Goal: Transaction & Acquisition: Purchase product/service

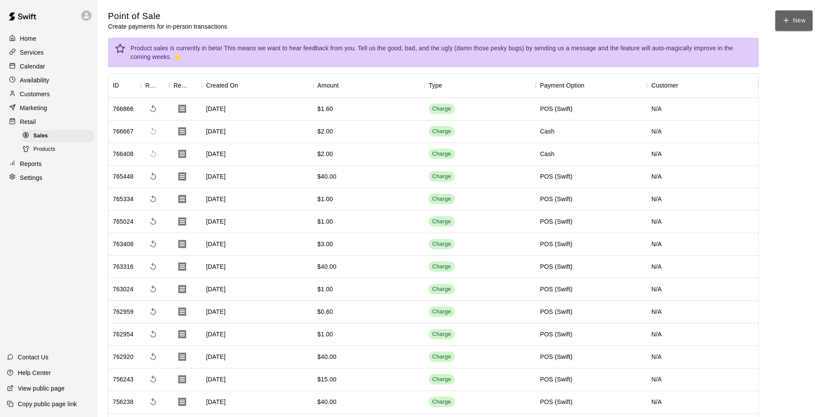
click at [796, 17] on button "New" at bounding box center [793, 20] width 37 height 20
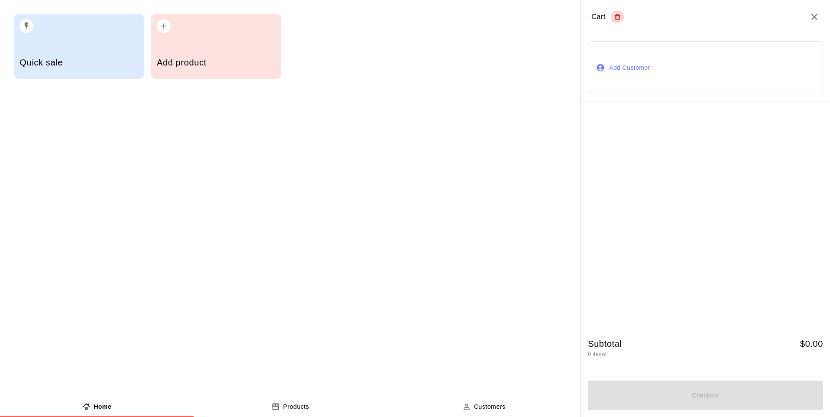
click at [184, 28] on div "button" at bounding box center [216, 23] width 118 height 19
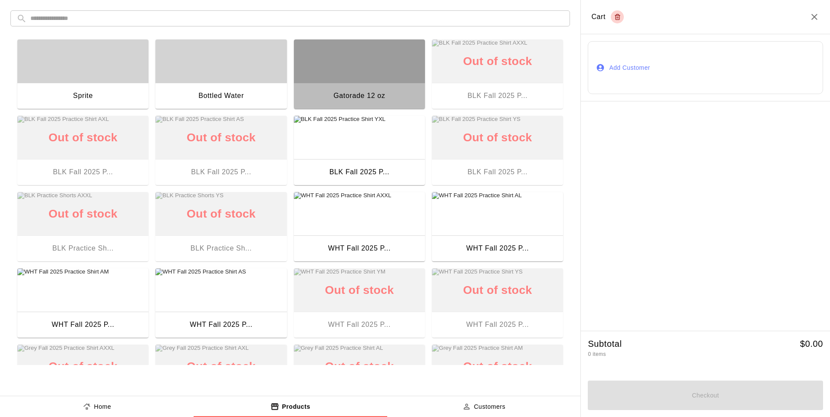
click at [316, 58] on div "button" at bounding box center [359, 60] width 131 height 43
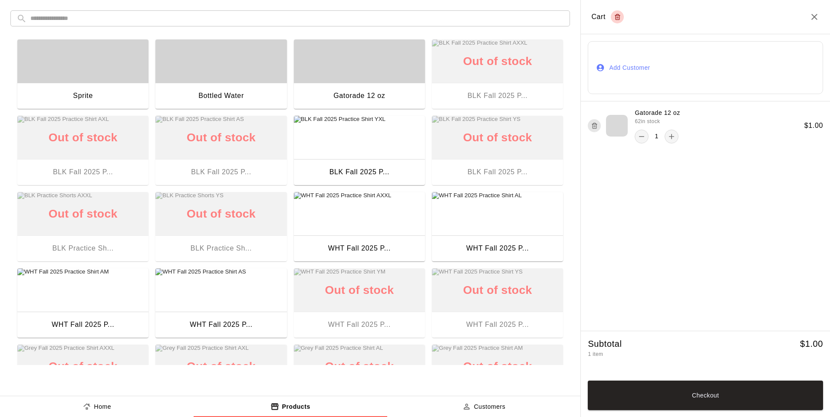
click at [714, 402] on button "Checkout" at bounding box center [705, 396] width 235 height 30
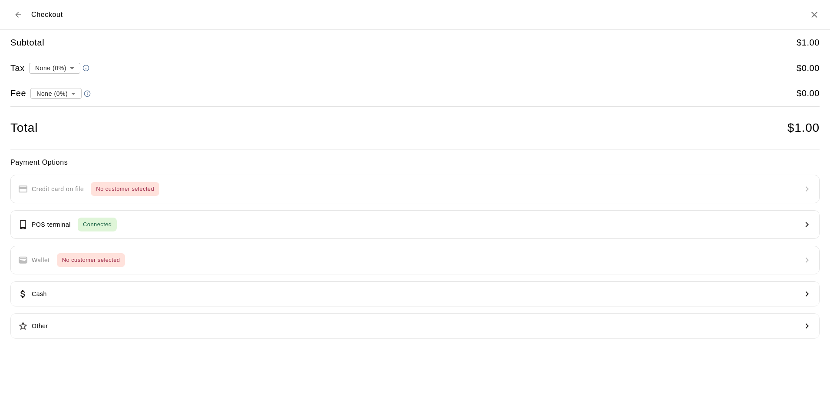
click at [53, 227] on p "POS terminal" at bounding box center [51, 224] width 39 height 9
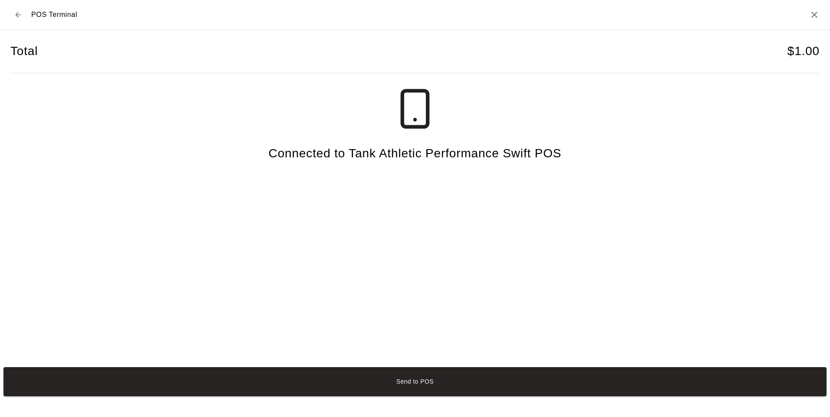
click at [133, 387] on button "Send to POS" at bounding box center [414, 382] width 823 height 29
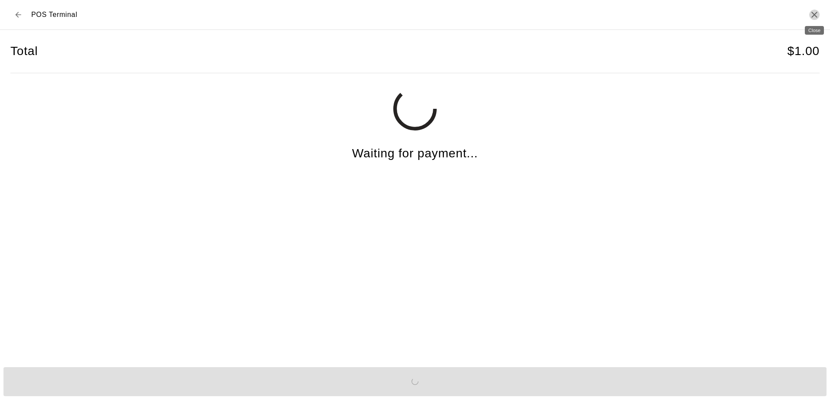
click at [811, 11] on icon "Close" at bounding box center [814, 15] width 10 height 10
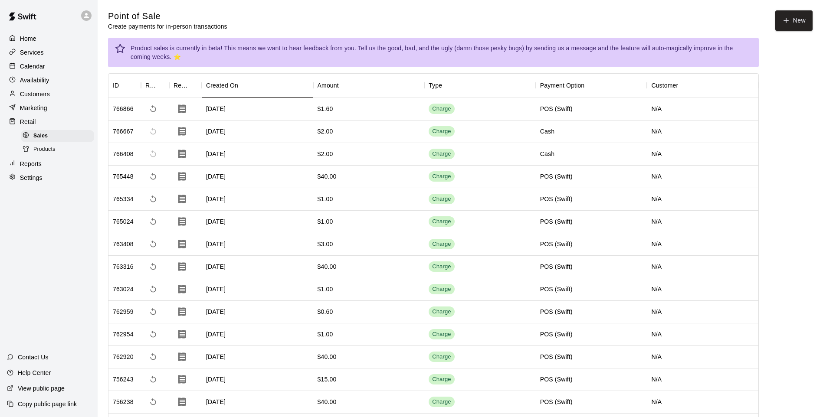
click at [289, 93] on div "Created On" at bounding box center [259, 85] width 107 height 24
click at [799, 23] on button "New" at bounding box center [793, 20] width 37 height 20
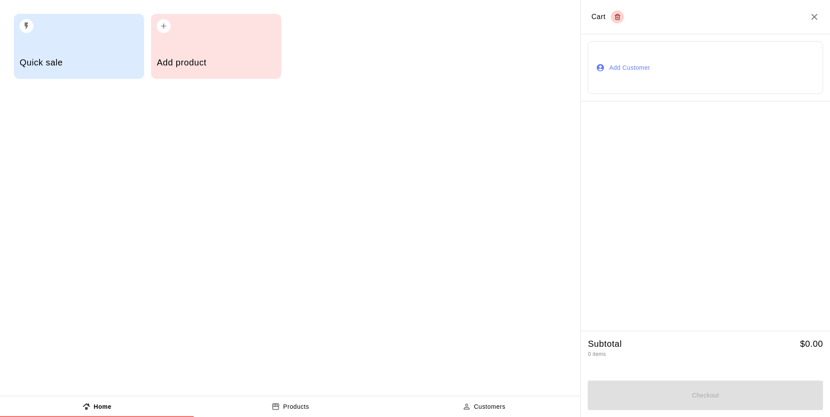
click at [105, 50] on div "Quick sale" at bounding box center [79, 63] width 118 height 31
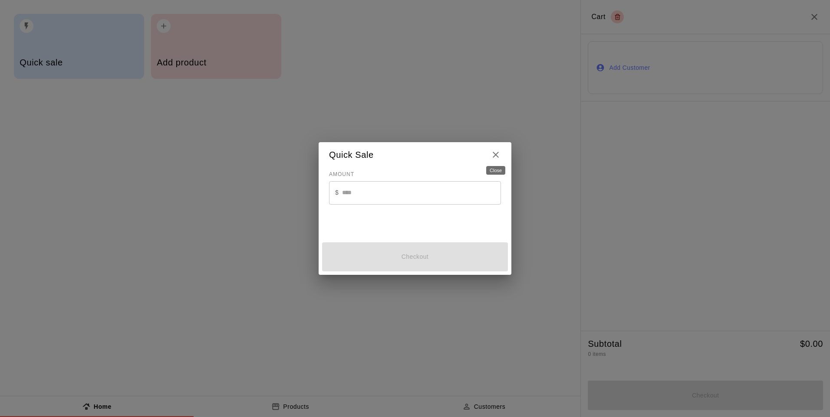
click at [497, 157] on icon "Close" at bounding box center [496, 155] width 6 height 6
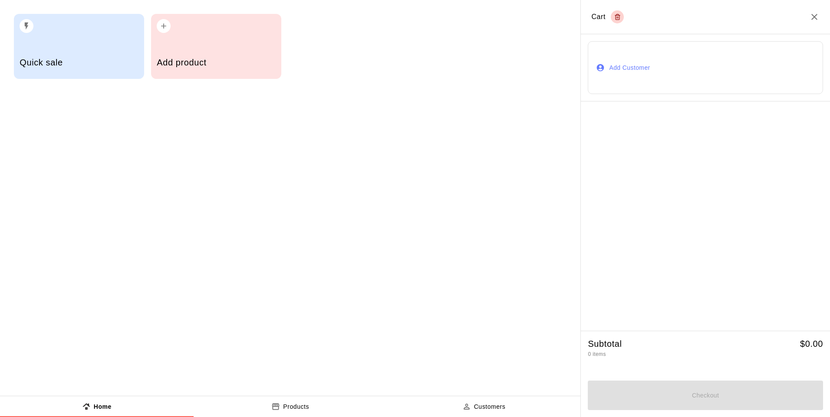
click at [234, 46] on div "Add product" at bounding box center [216, 46] width 130 height 65
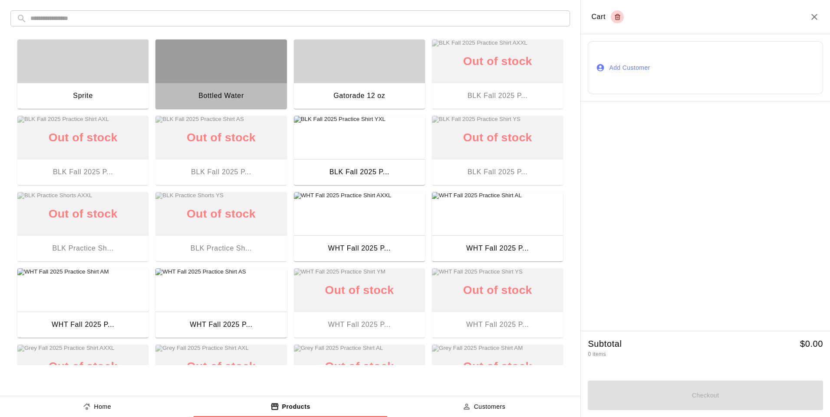
click at [246, 88] on div "Bottled Water" at bounding box center [220, 97] width 131 height 28
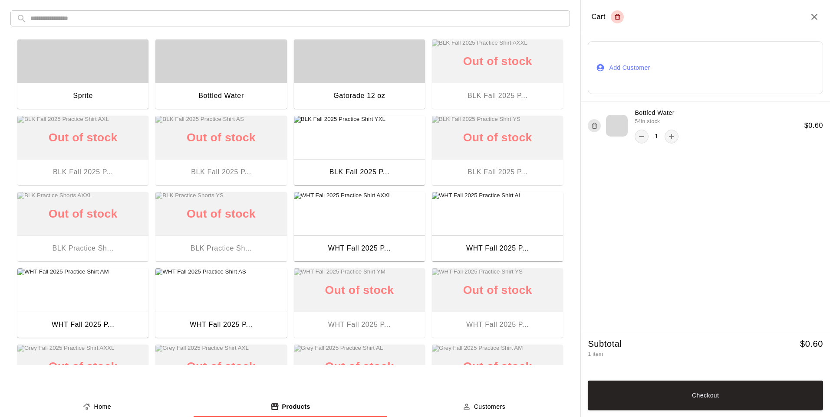
click at [644, 137] on icon "remove" at bounding box center [641, 136] width 9 height 9
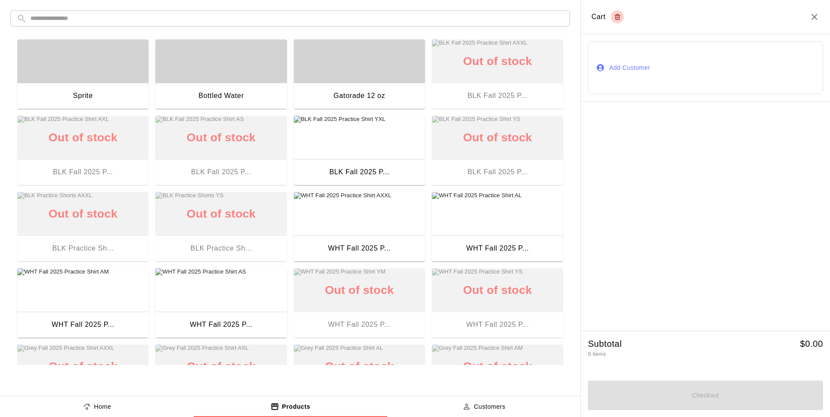
click at [347, 82] on div "button" at bounding box center [359, 60] width 131 height 43
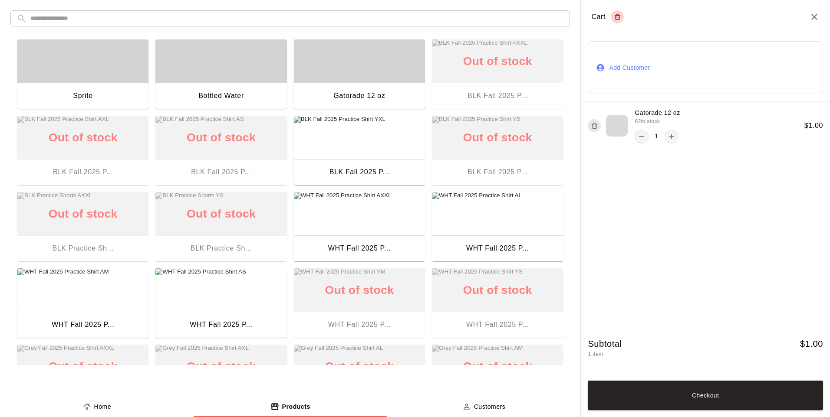
click at [696, 389] on button "Checkout" at bounding box center [705, 396] width 235 height 30
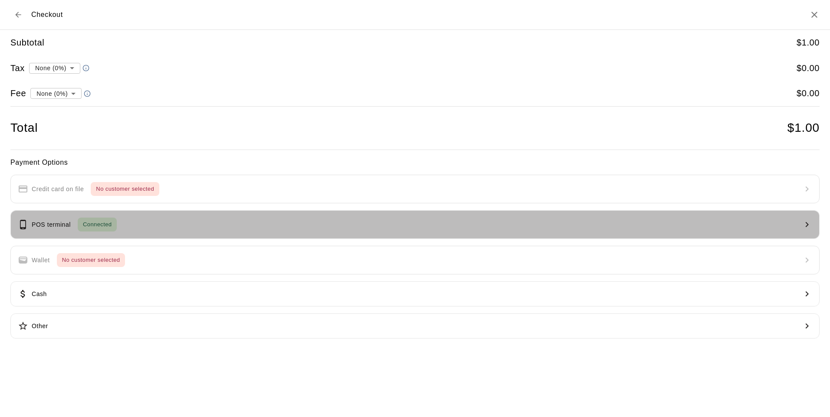
click at [262, 222] on button "POS terminal Connected" at bounding box center [414, 224] width 809 height 29
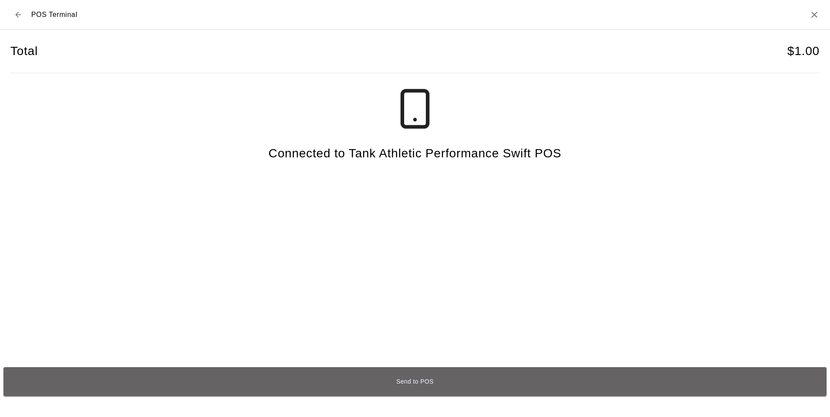
drag, startPoint x: 429, startPoint y: 388, endPoint x: 431, endPoint y: 382, distance: 6.5
click at [431, 385] on button "Send to POS" at bounding box center [414, 382] width 823 height 29
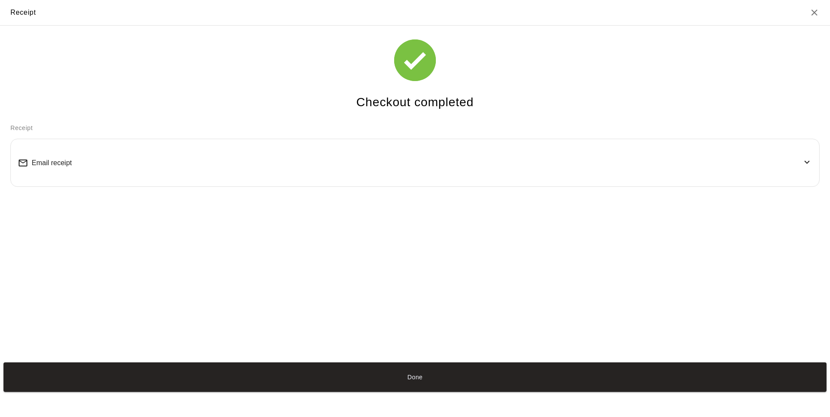
click at [440, 383] on button "Done" at bounding box center [414, 377] width 823 height 29
